Goal: Task Accomplishment & Management: Use online tool/utility

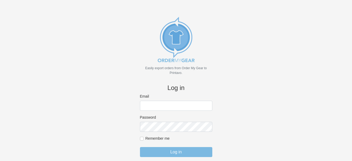
scroll to position [12, 0]
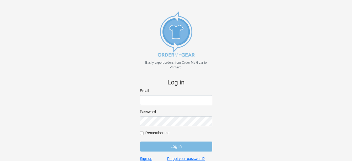
type input "[PERSON_NAME][EMAIL_ADDRESS][DOMAIN_NAME]"
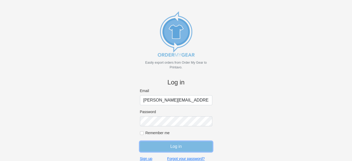
click at [195, 146] on input "Log in" at bounding box center [176, 146] width 72 height 10
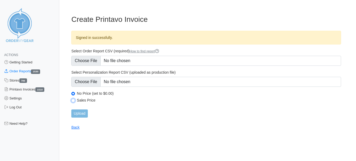
click at [72, 101] on input "Sales Price" at bounding box center [73, 100] width 4 height 4
radio input "true"
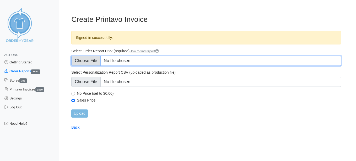
click at [84, 62] on input "Select Order Report CSV (required) How to find report" at bounding box center [206, 61] width 270 height 10
type input "C:\fakepath\C4VZ9_order_report.csv"
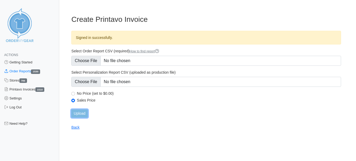
click at [85, 115] on input "Upload" at bounding box center [79, 113] width 16 height 8
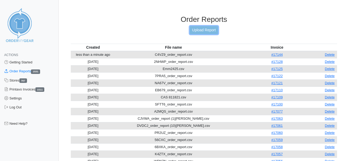
click at [212, 31] on link "Upload Report" at bounding box center [204, 30] width 28 height 8
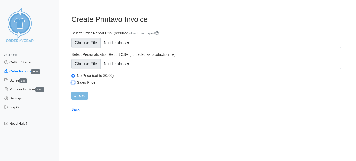
click at [74, 81] on input "Sales Price" at bounding box center [73, 83] width 4 height 4
radio input "true"
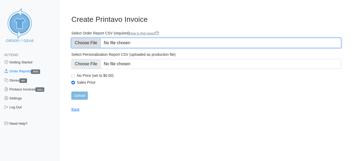
click at [85, 43] on input "Select Order Report CSV (required) How to find report" at bounding box center [206, 43] width 270 height 10
type input "C:\fakepath\C4VZ9_order_report.csv"
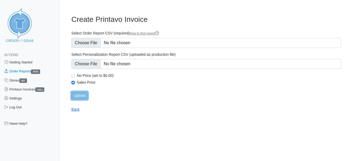
click at [86, 96] on input "Upload" at bounding box center [79, 95] width 16 height 8
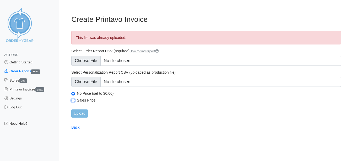
click at [74, 100] on input "Sales Price" at bounding box center [73, 100] width 4 height 4
radio input "true"
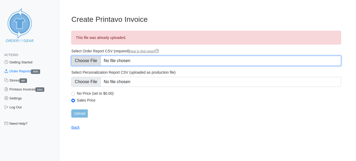
click at [79, 60] on input "Select Order Report CSV (required) How to find report" at bounding box center [206, 61] width 270 height 10
type input "C:\fakepath\RXXJN_order_report.csv"
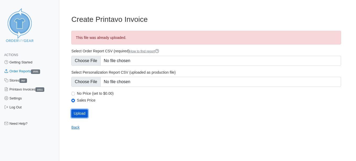
click at [82, 117] on input "Upload" at bounding box center [79, 113] width 16 height 8
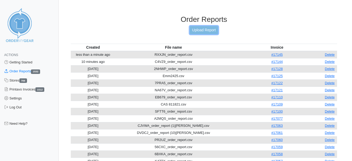
click at [205, 32] on link "Upload Report" at bounding box center [204, 30] width 28 height 8
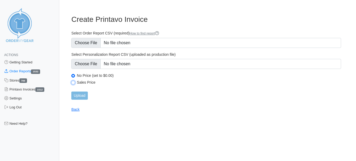
click at [74, 82] on input "Sales Price" at bounding box center [73, 83] width 4 height 4
radio input "true"
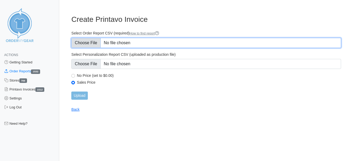
click at [79, 41] on input "Select Order Report CSV (required) How to find report" at bounding box center [206, 43] width 270 height 10
type input "C:\fakepath\E8THV_order_report.csv"
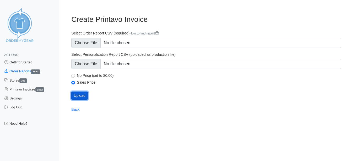
click at [77, 95] on input "Upload" at bounding box center [79, 95] width 16 height 8
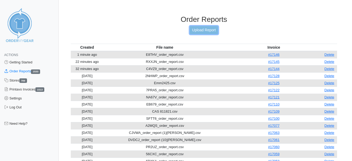
click at [214, 27] on link "Upload Report" at bounding box center [204, 30] width 28 height 8
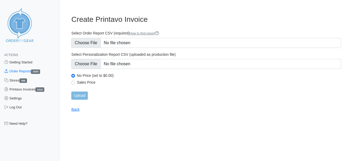
click at [74, 84] on div "Sales Price" at bounding box center [206, 83] width 270 height 6
click at [73, 83] on input "Sales Price" at bounding box center [73, 83] width 4 height 4
radio input "true"
click at [82, 95] on input "Upload" at bounding box center [79, 95] width 16 height 8
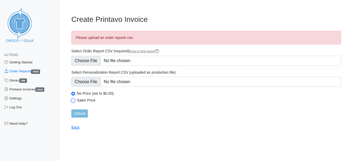
click at [74, 99] on input "Sales Price" at bounding box center [73, 100] width 4 height 4
radio input "true"
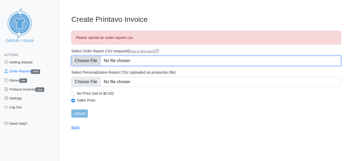
click at [96, 61] on input "Select Order Report CSV (required) How to find report" at bounding box center [206, 61] width 270 height 10
type input "C:\fakepath\JA4B2_order_report.csv"
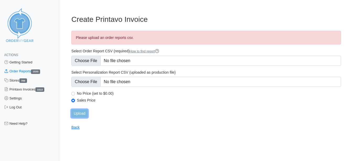
click at [79, 111] on input "Upload" at bounding box center [79, 113] width 16 height 8
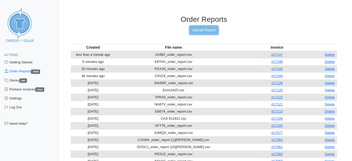
click at [213, 32] on link "Upload Report" at bounding box center [204, 30] width 28 height 8
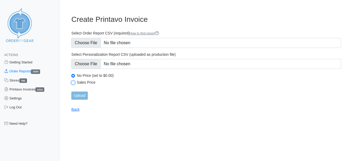
click at [74, 83] on input "Sales Price" at bounding box center [73, 83] width 4 height 4
radio input "true"
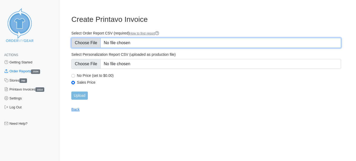
click at [88, 43] on input "Select Order Report CSV (required) How to find report" at bounding box center [206, 43] width 270 height 10
type input "C:\fakepath\P3CSJ_order_report.csv"
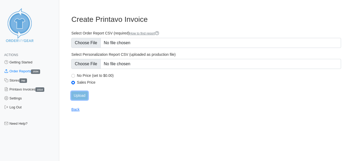
click at [80, 94] on input "Upload" at bounding box center [79, 95] width 16 height 8
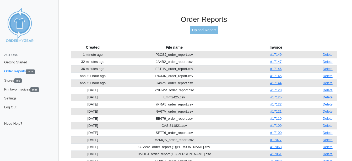
click at [127, 23] on h3 "Order Reports" at bounding box center [204, 19] width 266 height 9
